Goal: Communication & Community: Answer question/provide support

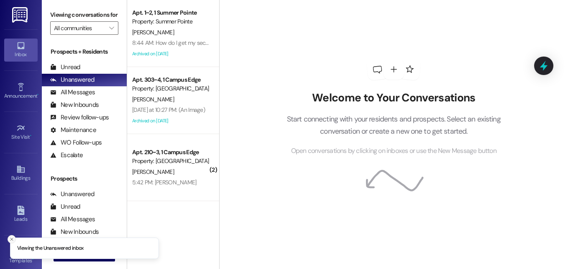
click at [11, 243] on button "Close toast" at bounding box center [12, 239] width 8 height 8
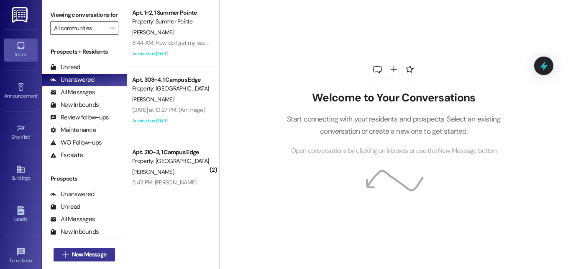
click at [77, 250] on span "New Message" at bounding box center [89, 254] width 34 height 9
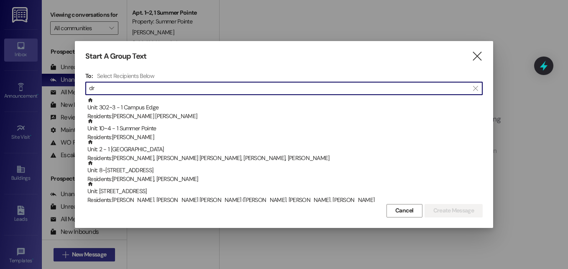
type input "d"
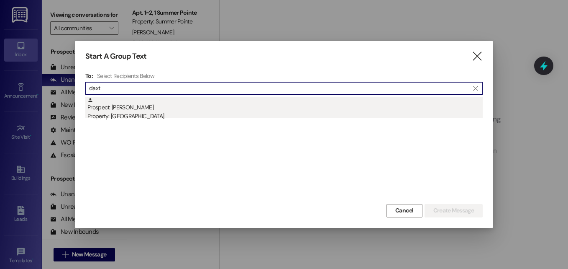
type input "daxt"
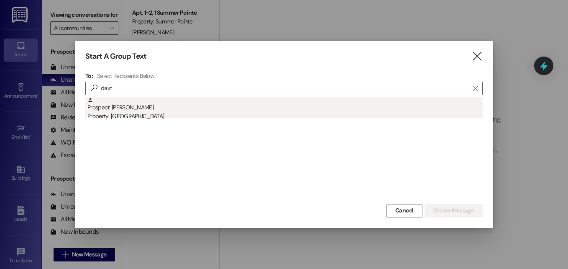
click at [129, 109] on div "Prospect: [PERSON_NAME] Property: [GEOGRAPHIC_DATA]" at bounding box center [284, 109] width 395 height 24
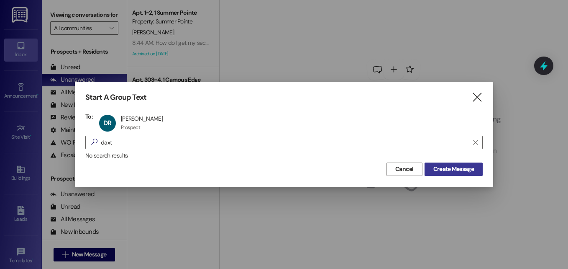
click at [459, 164] on button "Create Message" at bounding box center [454, 168] width 58 height 13
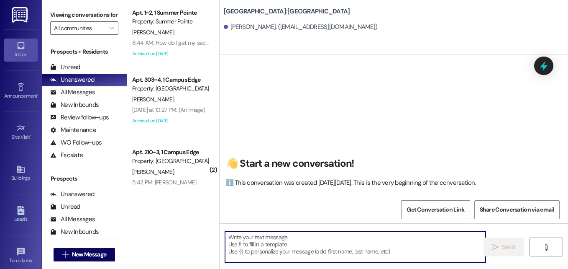
click at [301, 241] on textarea at bounding box center [355, 246] width 261 height 31
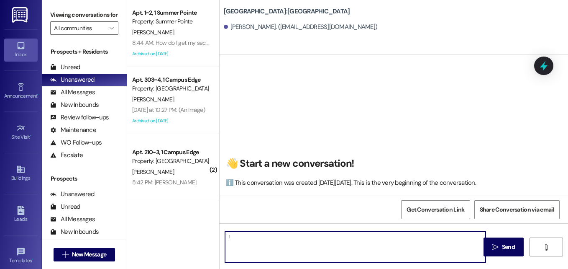
type textarea "!!"
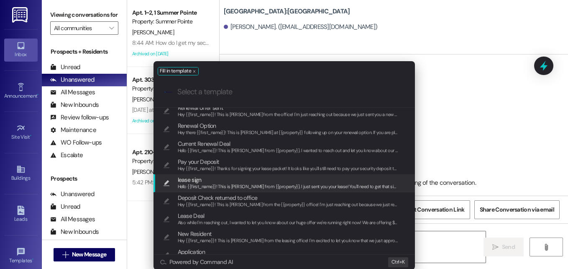
scroll to position [221, 0]
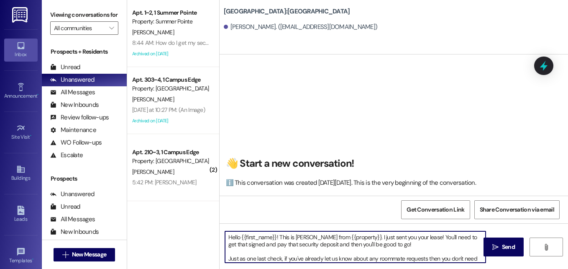
click at [298, 237] on textarea "Hello {{first_name}}! This is [PERSON_NAME] from {{property}}. I just sent you …" at bounding box center [355, 246] width 261 height 31
click at [404, 245] on textarea "Hello {{first_name}}! This is [PERSON_NAME] from {{property}}. I just sent you …" at bounding box center [355, 246] width 261 height 31
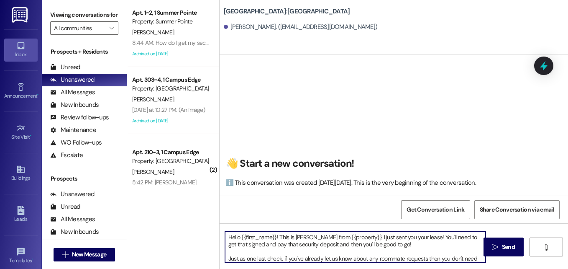
click at [299, 236] on textarea "Hello {{first_name}}! This is [PERSON_NAME] from {{property}}. I just sent you …" at bounding box center [355, 246] width 261 height 31
click at [362, 238] on textarea "Hello {{first_name}}! This is Angel from {{property}}. I just sent you your lea…" at bounding box center [355, 246] width 261 height 31
click at [405, 236] on textarea "Hello {{first_name}}! This is Angel from {{property}}. I sent you your lease! Y…" at bounding box center [355, 246] width 261 height 31
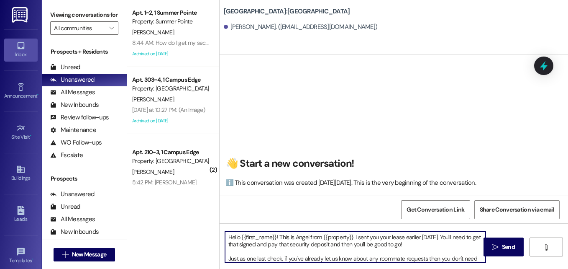
click at [405, 242] on textarea "Hello {{first_name}}! This is Angel from {{property}}. I sent you your lease ea…" at bounding box center [355, 246] width 261 height 31
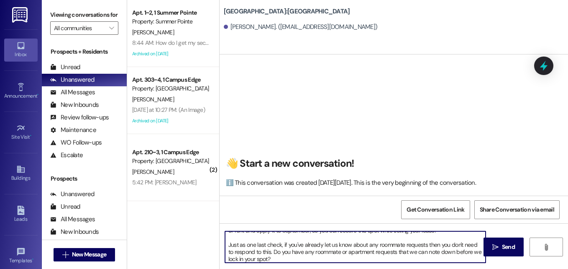
scroll to position [22, 0]
drag, startPoint x: 278, startPoint y: 255, endPoint x: 225, endPoint y: 240, distance: 54.8
click at [225, 240] on textarea "Hello {{first_name}}! This is Angel from {{property}}. I sent you your lease ea…" at bounding box center [355, 246] width 261 height 31
click at [385, 244] on textarea "Hello {{first_name}}! This is Angel from {{property}}. I sent you your lease ea…" at bounding box center [355, 246] width 261 height 31
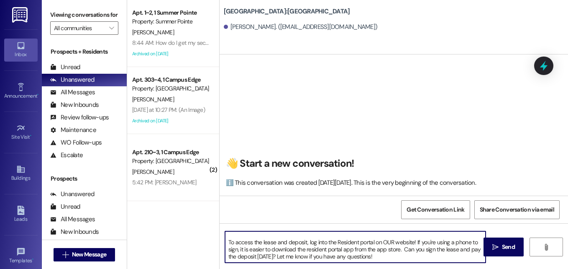
scroll to position [23, 0]
click at [386, 242] on textarea "Hello {{first_name}}! This is Angel from {{property}}. I sent you your lease ea…" at bounding box center [355, 246] width 261 height 31
drag, startPoint x: 402, startPoint y: 249, endPoint x: 274, endPoint y: 259, distance: 128.0
click at [274, 259] on textarea "Hello {{first_name}}! This is Angel from {{property}}. I sent you your lease ea…" at bounding box center [355, 246] width 261 height 31
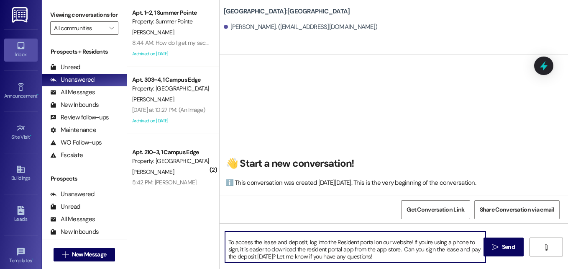
paste textarea "[URL][DOMAIN_NAME]"
click at [454, 255] on textarea "Hello {{first_name}}! This is Angel from {{property}}. I sent you your lease ea…" at bounding box center [355, 246] width 261 height 31
type textarea "Hello {{first_name}}! This is Angel from {{property}}. I sent you your lease ea…"
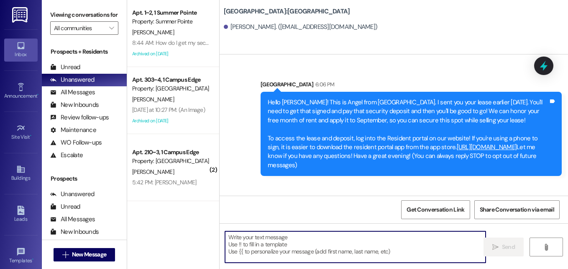
scroll to position [0, 0]
